Goal: Transaction & Acquisition: Purchase product/service

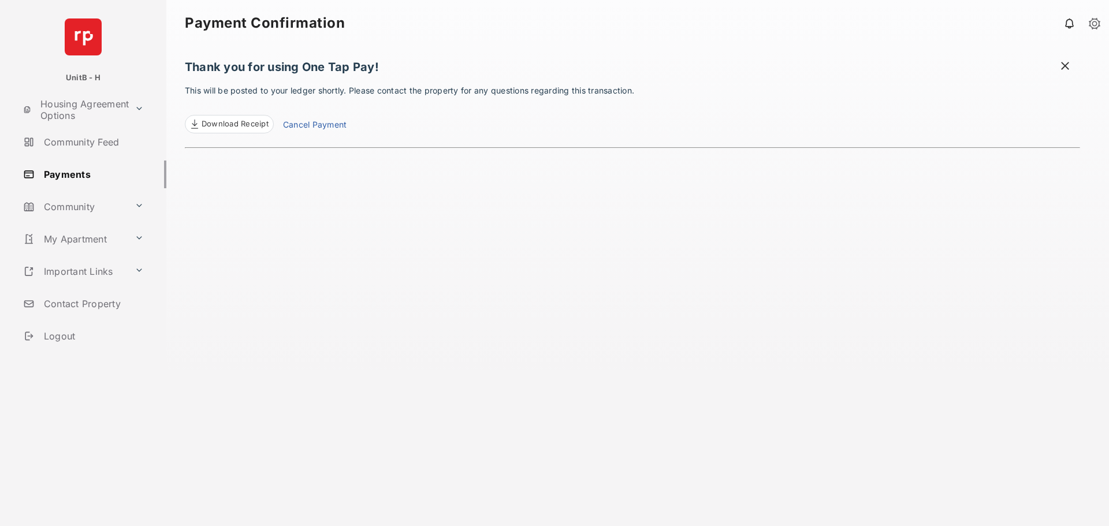
click at [95, 177] on link "Payments" at bounding box center [92, 175] width 148 height 28
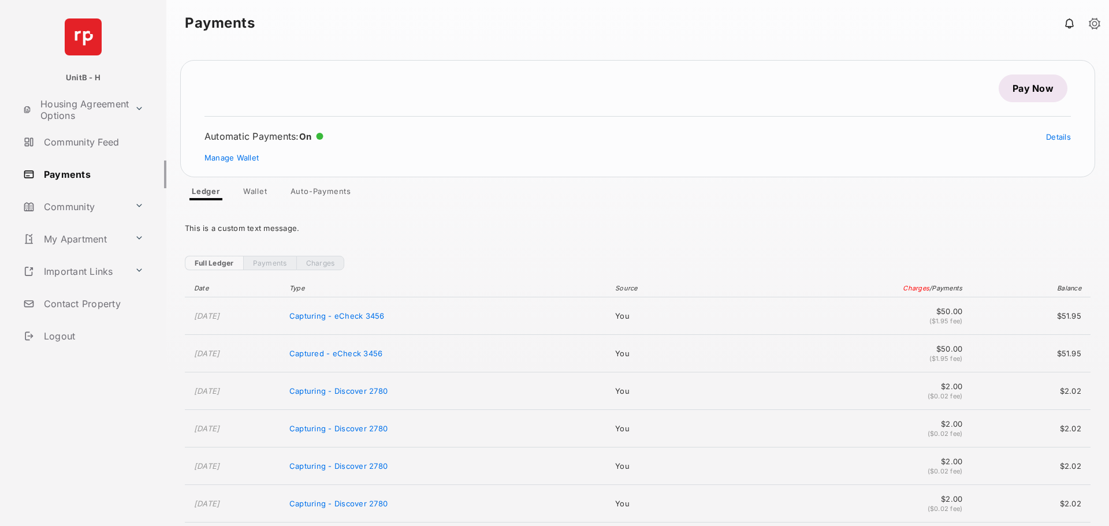
click at [1020, 89] on link "Pay Now" at bounding box center [1032, 88] width 69 height 28
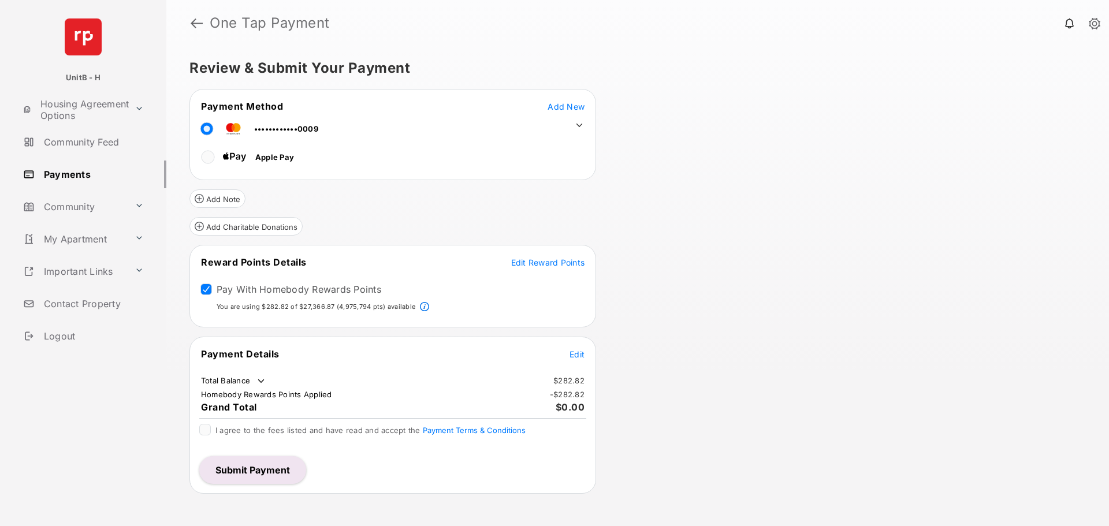
click at [536, 262] on span "Edit Reward Points" at bounding box center [548, 263] width 74 height 10
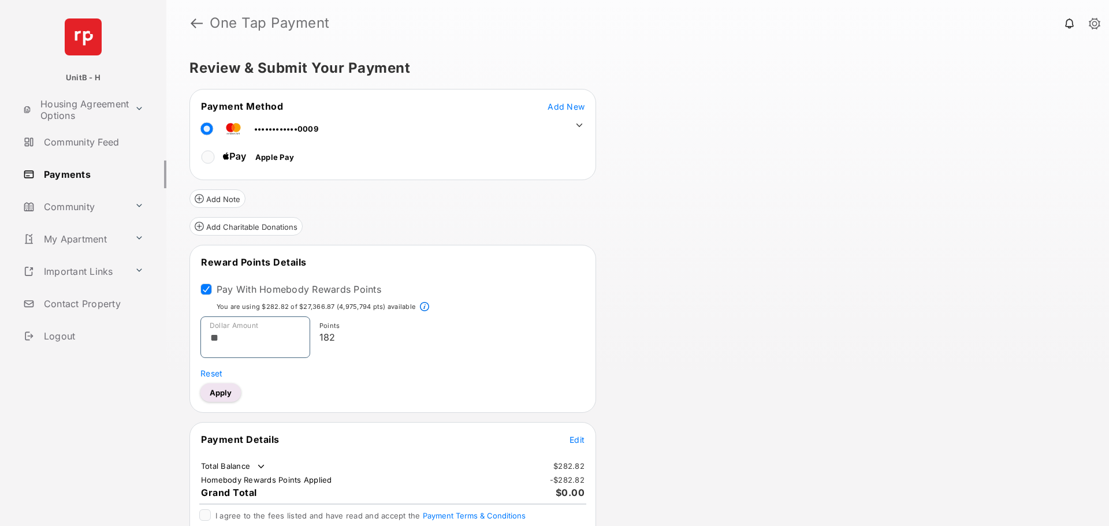
type input "**"
click at [558, 337] on p "182" at bounding box center [449, 337] width 261 height 14
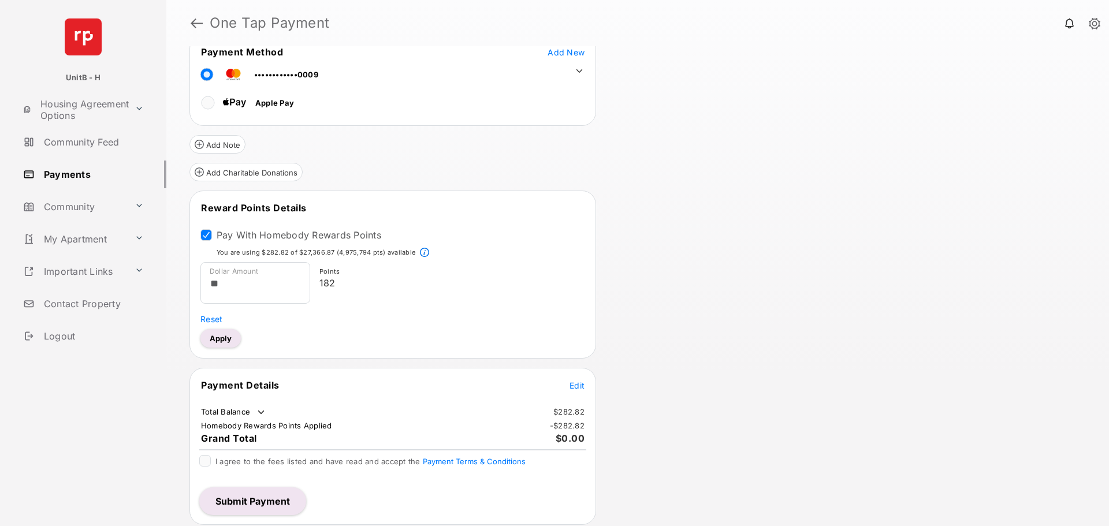
click at [575, 385] on span "Edit" at bounding box center [576, 386] width 15 height 10
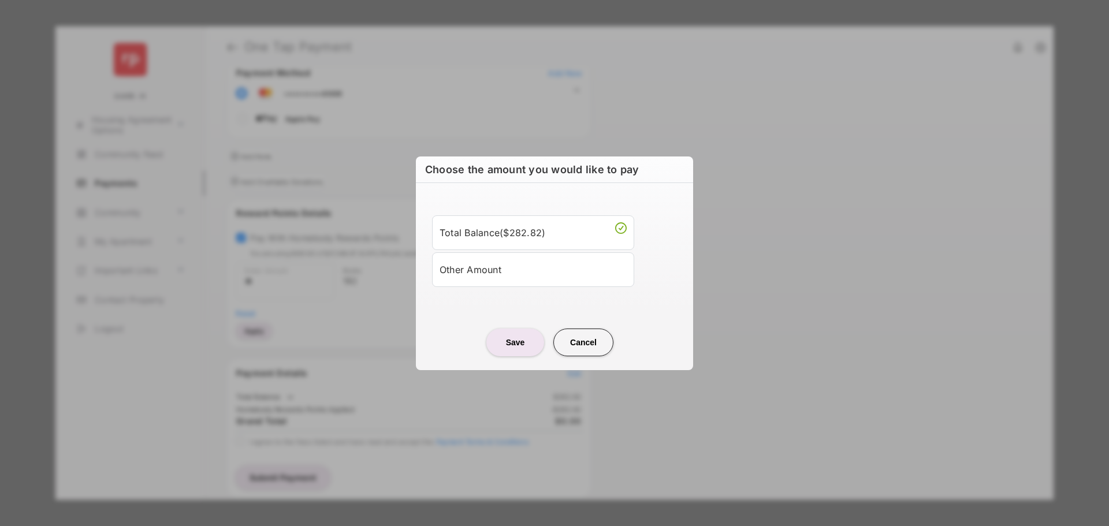
click at [538, 277] on div "Other Amount" at bounding box center [532, 270] width 187 height 20
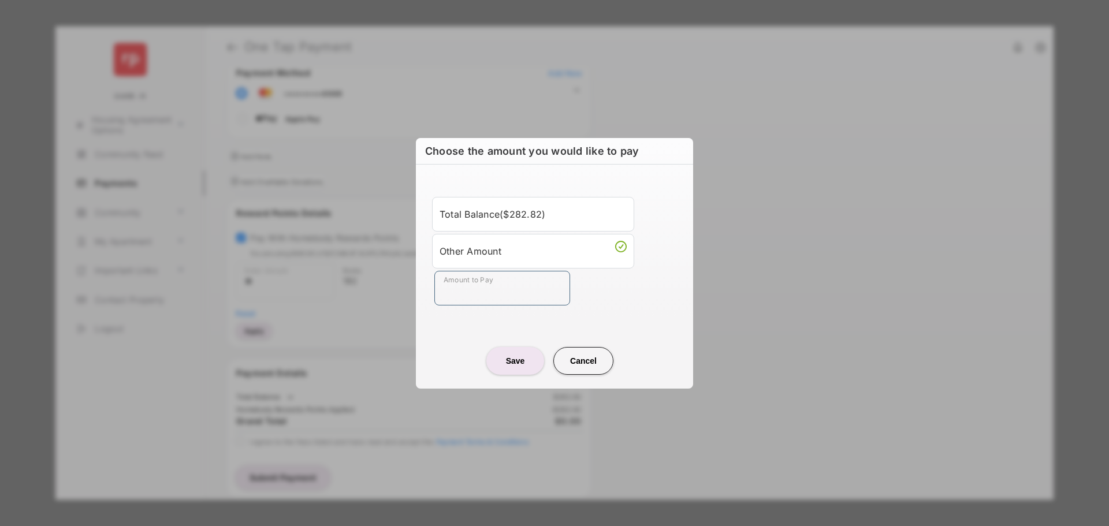
click at [526, 291] on input "Amount to Pay" at bounding box center [502, 288] width 136 height 35
type input "**"
click at [431, 333] on div "Save Cancel" at bounding box center [554, 349] width 277 height 51
click at [527, 361] on button "Save" at bounding box center [515, 361] width 58 height 28
type input "*****"
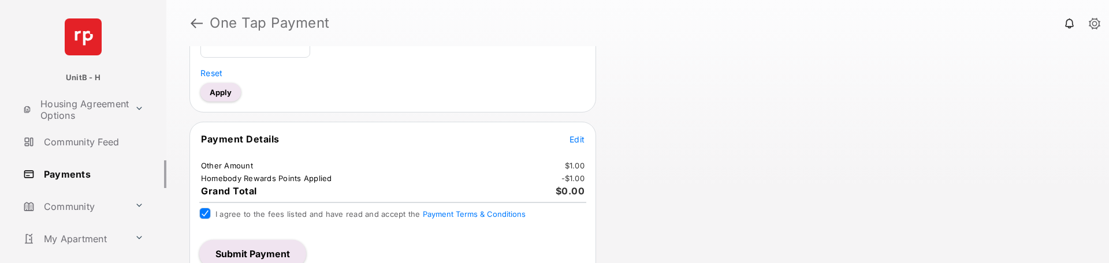
scroll to position [316, 0]
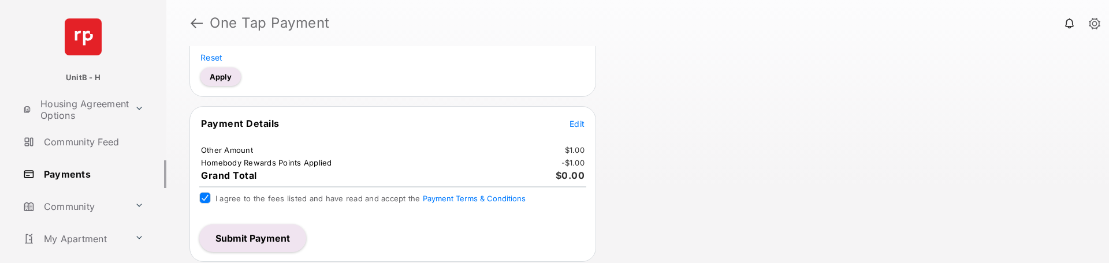
click at [253, 244] on button "Submit Payment" at bounding box center [252, 239] width 107 height 28
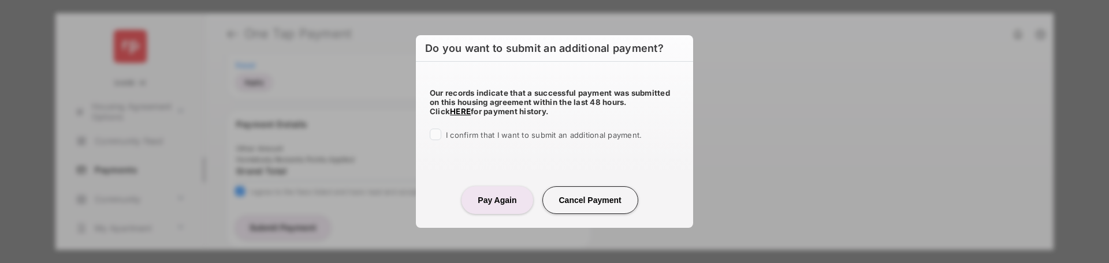
click at [473, 138] on span "I confirm that I want to submit an additional payment." at bounding box center [544, 135] width 196 height 9
click at [488, 196] on button "Pay Again" at bounding box center [496, 201] width 71 height 28
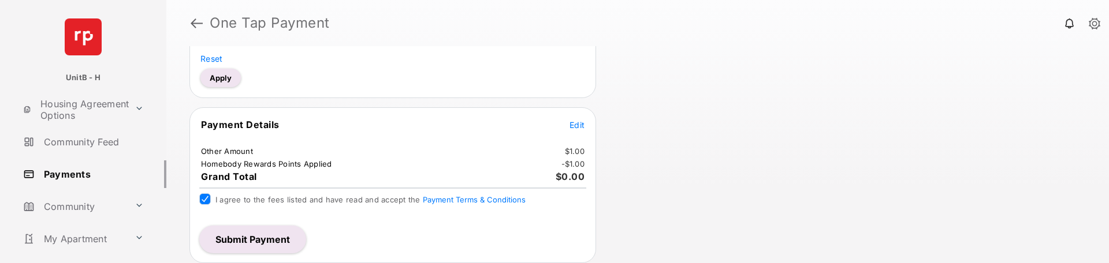
scroll to position [351, 0]
click at [255, 244] on button "Submit Payment" at bounding box center [252, 239] width 107 height 28
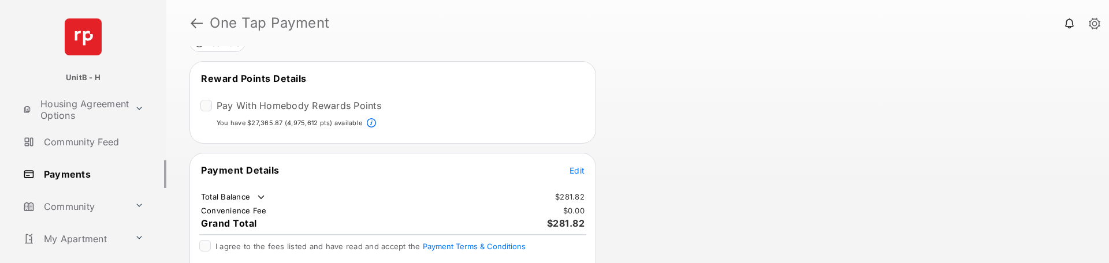
scroll to position [100, 0]
